Goal: Book appointment/travel/reservation

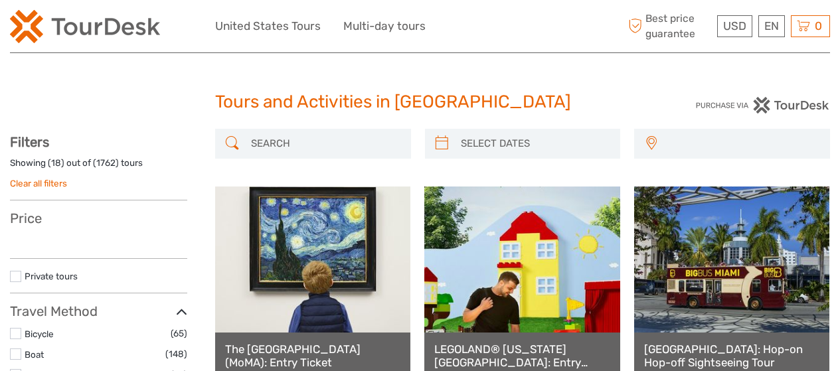
select select
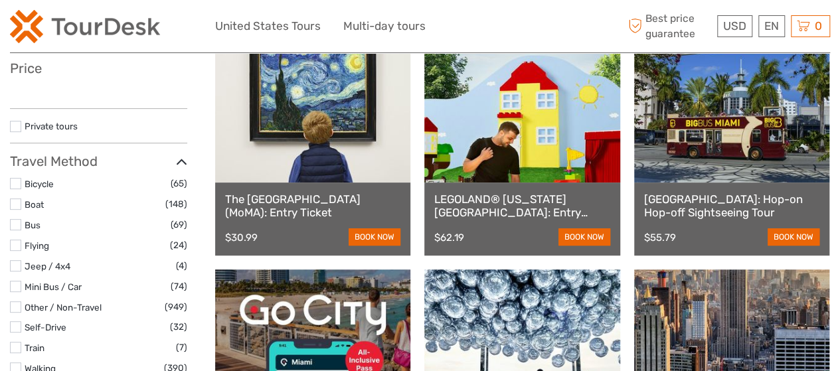
scroll to position [150, 0]
select select
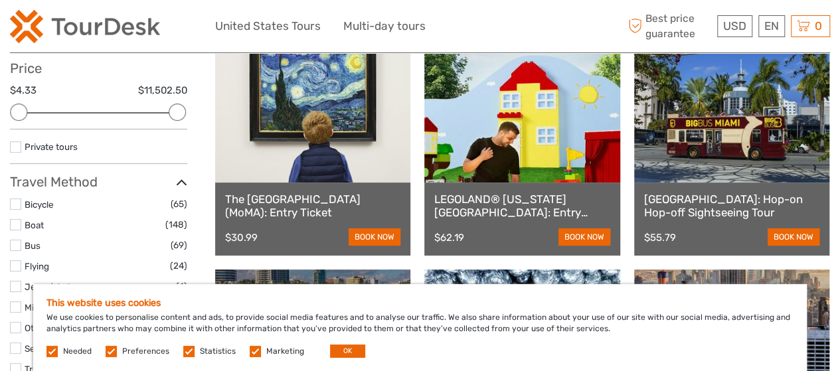
scroll to position [0, 0]
click at [344, 351] on button "OK" at bounding box center [347, 351] width 35 height 13
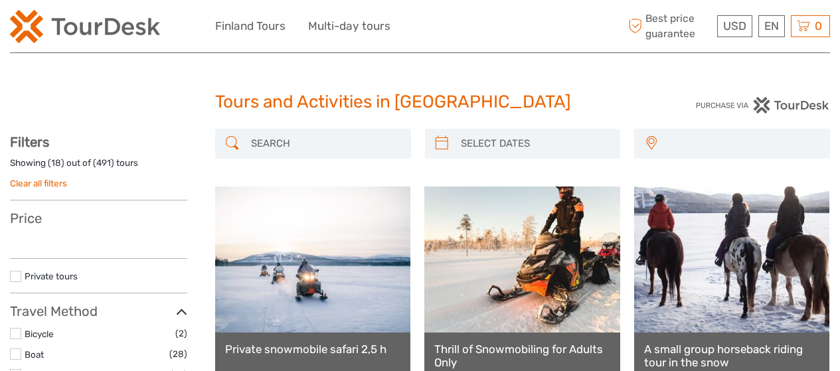
select select
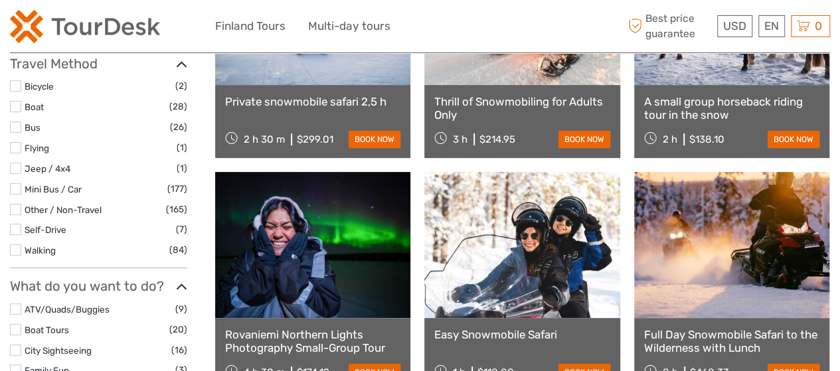
select select
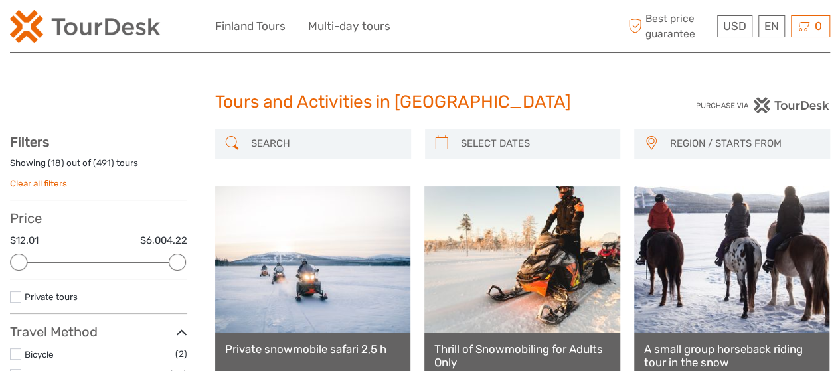
drag, startPoint x: 845, startPoint y: 33, endPoint x: 838, endPoint y: 1, distance: 33.2
